Goal: Task Accomplishment & Management: Complete application form

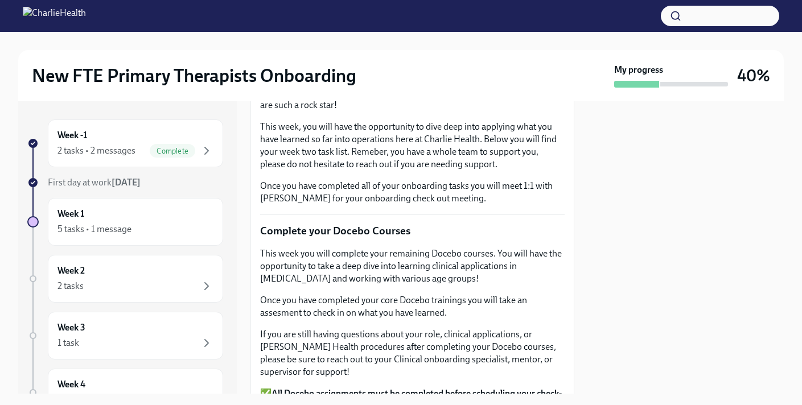
scroll to position [130, 0]
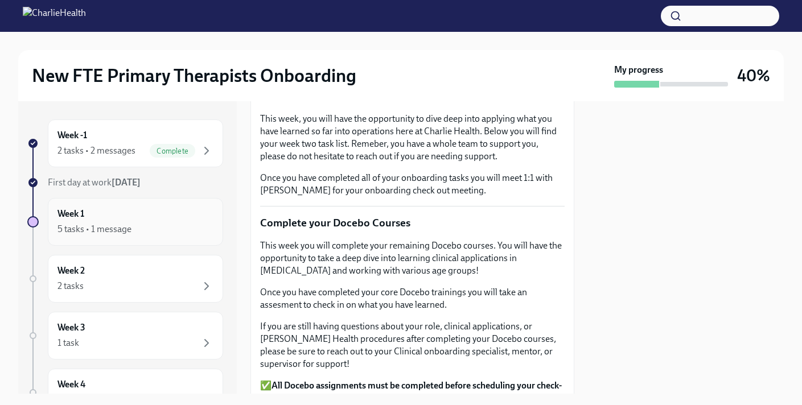
click at [133, 216] on div "Week 1 5 tasks • 1 message" at bounding box center [135, 222] width 156 height 28
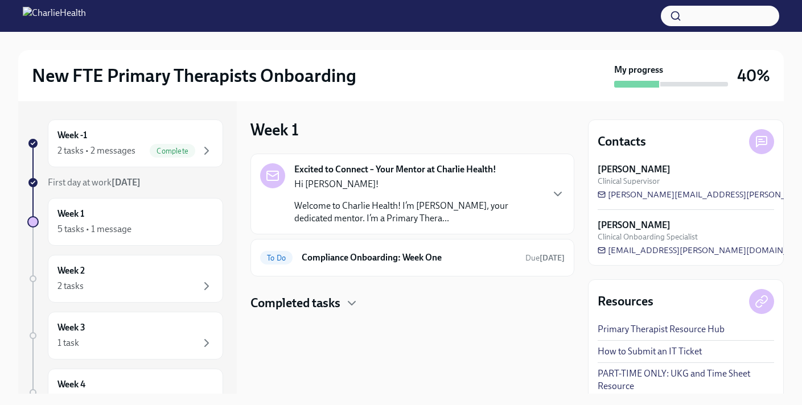
click at [312, 303] on h4 "Completed tasks" at bounding box center [295, 303] width 90 height 17
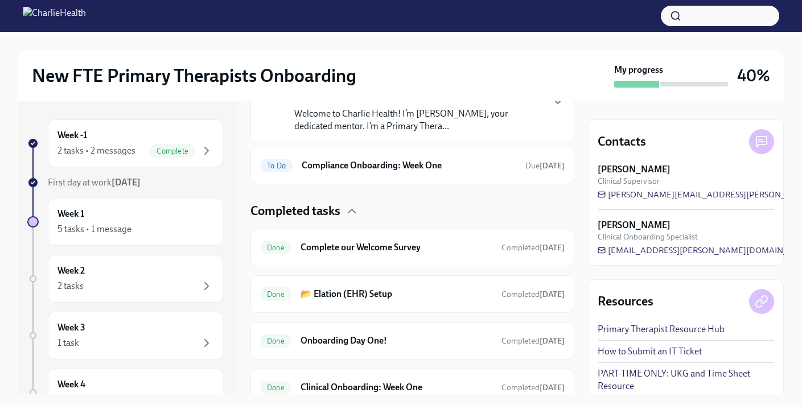
scroll to position [141, 0]
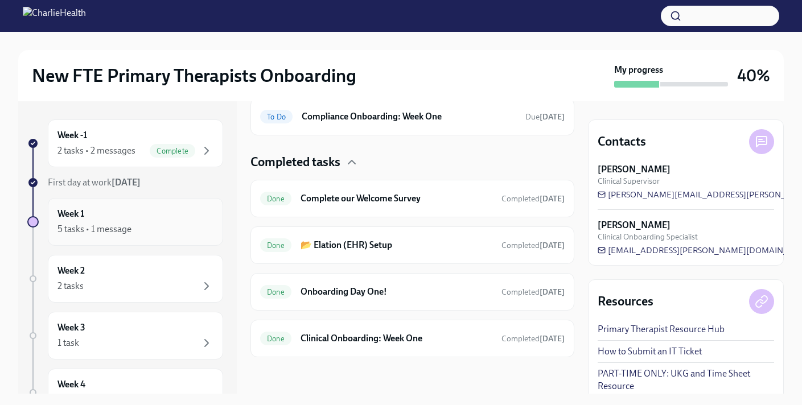
click at [164, 226] on div "5 tasks • 1 message" at bounding box center [135, 229] width 156 height 14
click at [158, 263] on div "Week 2 2 tasks" at bounding box center [135, 279] width 175 height 48
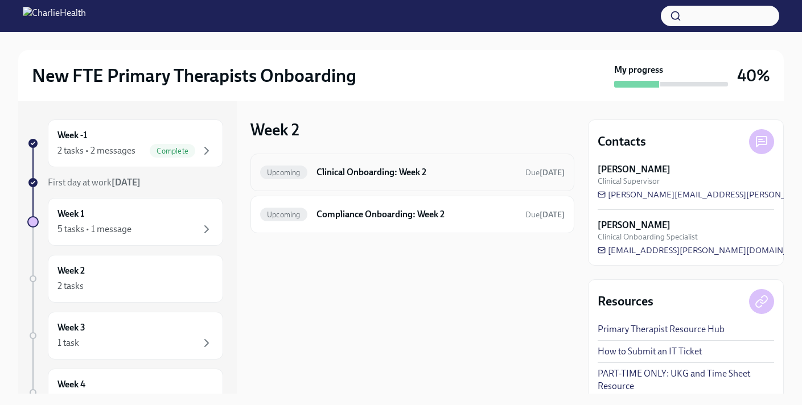
click at [382, 168] on h6 "Clinical Onboarding: Week 2" at bounding box center [416, 172] width 200 height 13
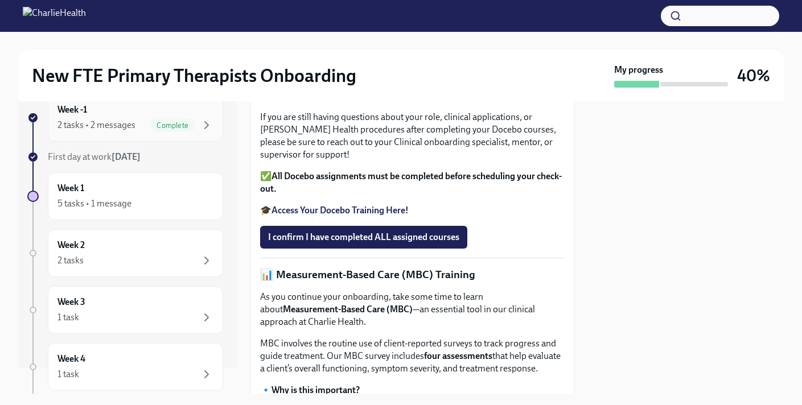
scroll to position [21, 0]
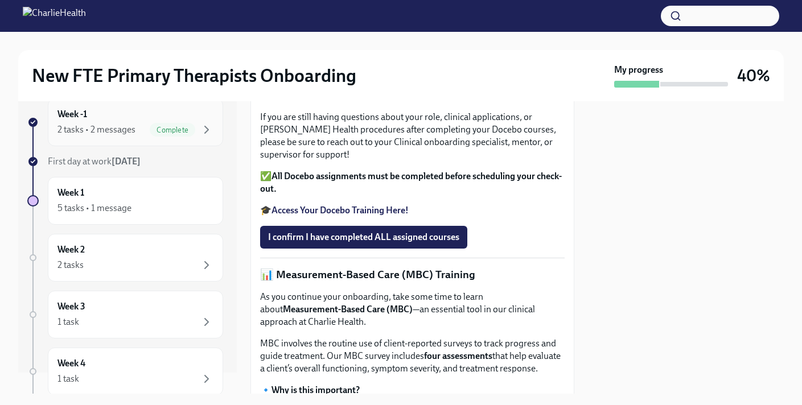
click at [178, 131] on span "Complete" at bounding box center [173, 130] width 46 height 9
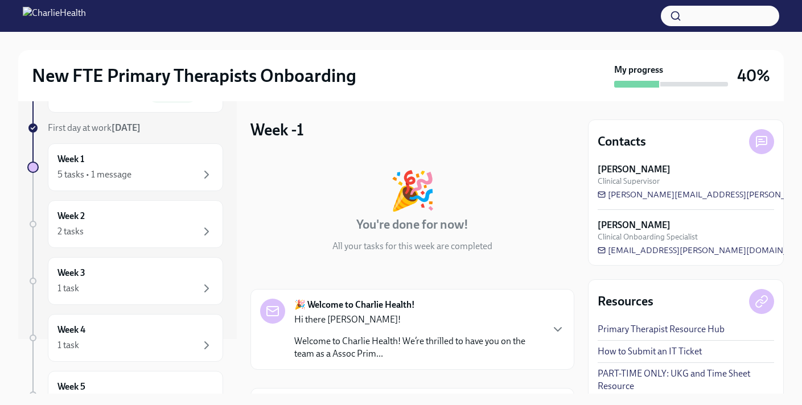
scroll to position [56, 0]
click at [168, 168] on div "5 tasks • 1 message" at bounding box center [135, 174] width 156 height 14
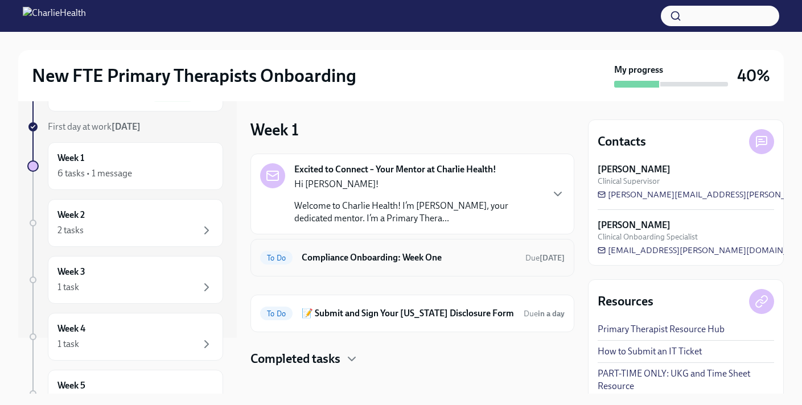
scroll to position [4, 0]
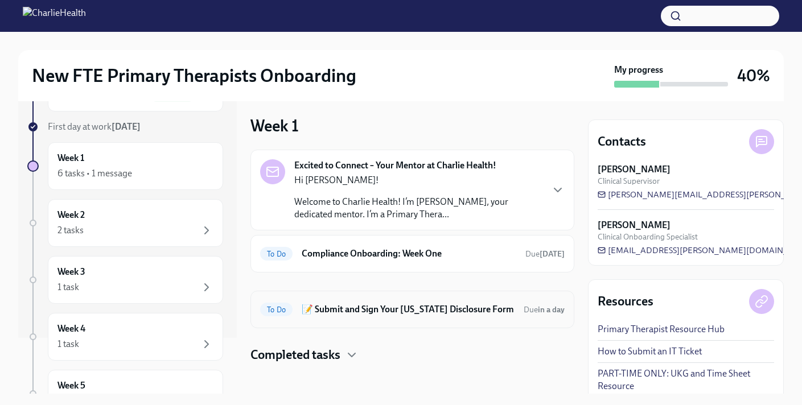
click at [313, 306] on h6 "📝 Submit and Sign Your [US_STATE] Disclosure Form" at bounding box center [408, 309] width 213 height 13
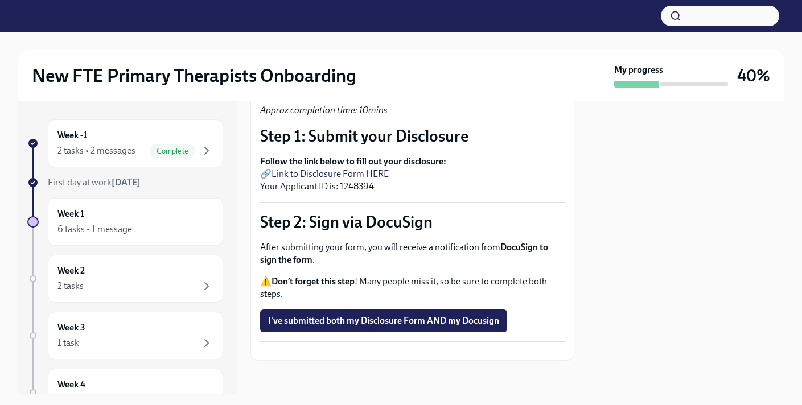
scroll to position [92, 0]
click at [348, 185] on p "Follow the link below to fill out your disclosure: 🔗 Link to Disclosure Form HE…" at bounding box center [412, 174] width 304 height 38
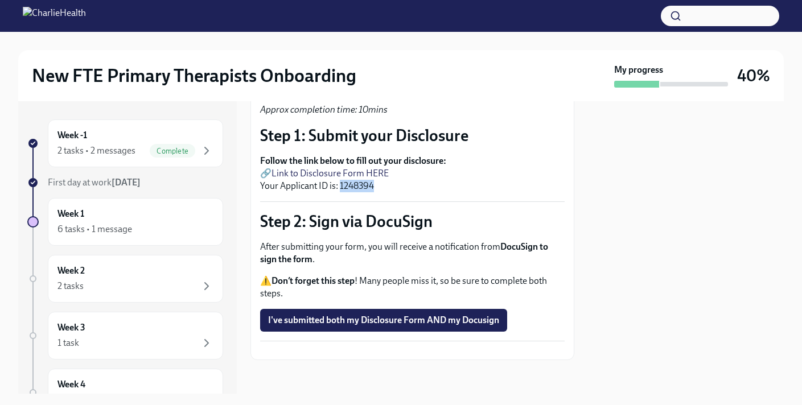
click at [348, 185] on p "Follow the link below to fill out your disclosure: 🔗 Link to Disclosure Form HE…" at bounding box center [412, 174] width 304 height 38
copy p "1248394"
click at [354, 174] on link "Link to Disclosure Form HERE" at bounding box center [329, 173] width 117 height 11
click at [402, 174] on p "Follow the link below to fill out your disclosure: 🔗 Link to Disclosure Form HE…" at bounding box center [412, 174] width 304 height 38
click at [378, 171] on link "Link to Disclosure Form HERE" at bounding box center [329, 173] width 117 height 11
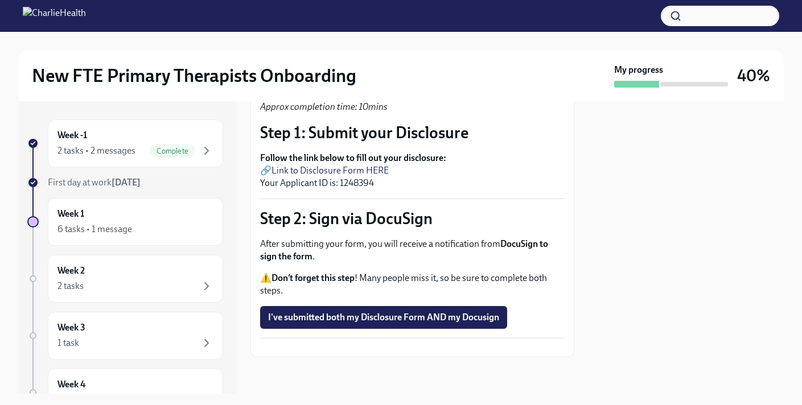
scroll to position [119, 0]
click at [443, 306] on button "I've submitted both my Disclosure Form AND my Docusign" at bounding box center [383, 317] width 247 height 23
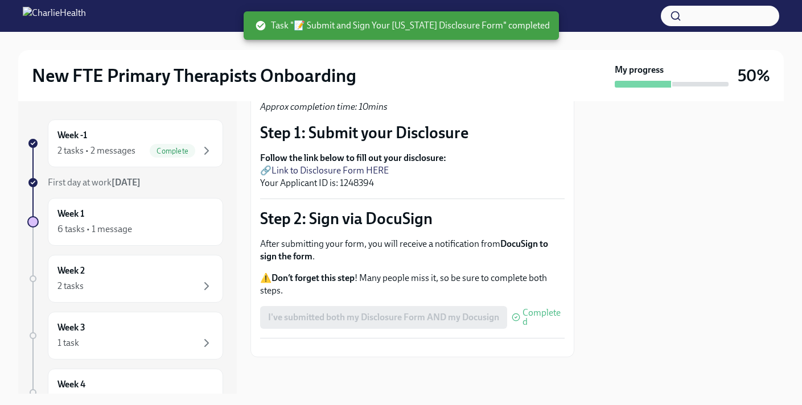
click at [415, 238] on p "After submitting your form, you will receive a notification from DocuSign to si…" at bounding box center [412, 250] width 304 height 25
click at [407, 348] on button "Zoom image" at bounding box center [412, 348] width 304 height 0
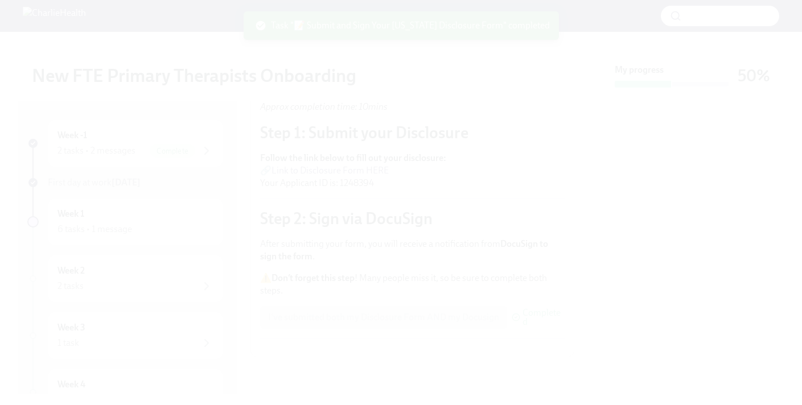
click at [394, 219] on button "Unzoom image" at bounding box center [401, 202] width 802 height 405
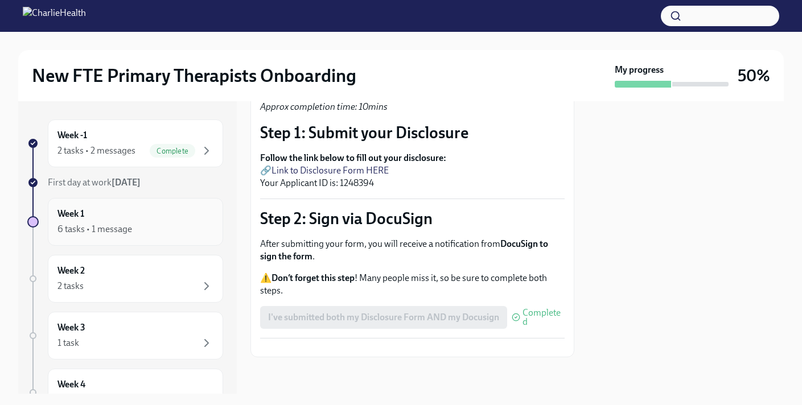
click at [145, 215] on div "Week 1 6 tasks • 1 message" at bounding box center [135, 222] width 156 height 28
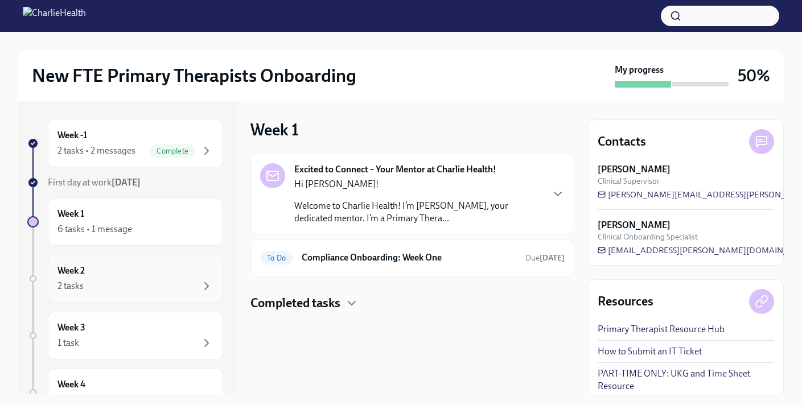
click at [189, 274] on div "Week 2 2 tasks" at bounding box center [135, 279] width 156 height 28
